Goal: Task Accomplishment & Management: Manage account settings

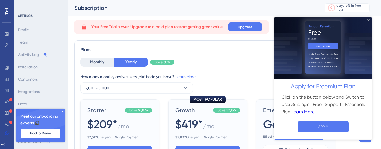
click at [369, 20] on icon "Close Preview" at bounding box center [368, 20] width 2 height 2
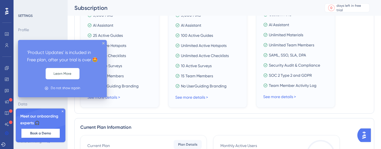
scroll to position [173, 0]
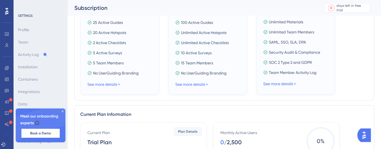
click at [366, 134] on img "Open AI Assistant Launcher" at bounding box center [364, 135] width 10 height 10
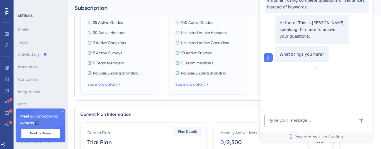
scroll to position [0, 0]
click at [7, 12] on icon at bounding box center [6, 11] width 3 height 7
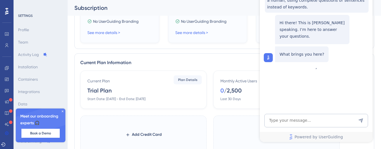
scroll to position [238, 0]
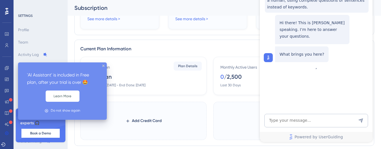
click at [9, 122] on icon at bounding box center [10, 122] width 3 height 3
click at [106, 64] on div "'AI Assistant' is included in Free plan, after your trial is over 🤩 Learn More …" at bounding box center [62, 91] width 89 height 57
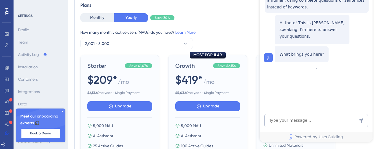
scroll to position [0, 0]
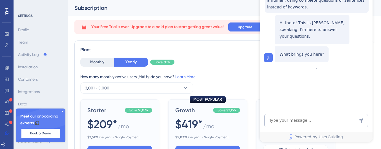
click at [4, 9] on div at bounding box center [6, 11] width 9 height 9
